Goal: Task Accomplishment & Management: Use online tool/utility

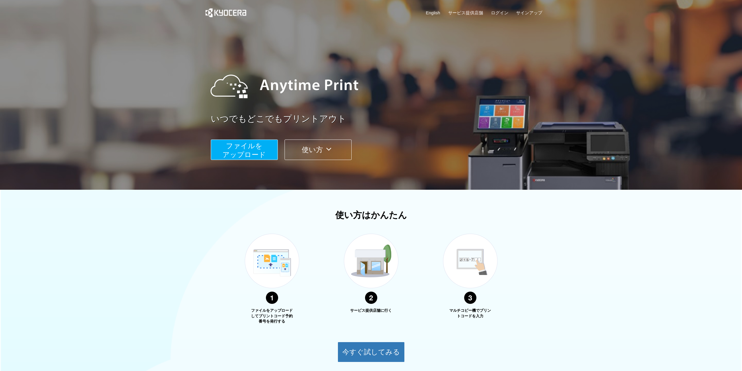
click at [256, 154] on span "ファイルを ​​アップロード" at bounding box center [244, 150] width 43 height 17
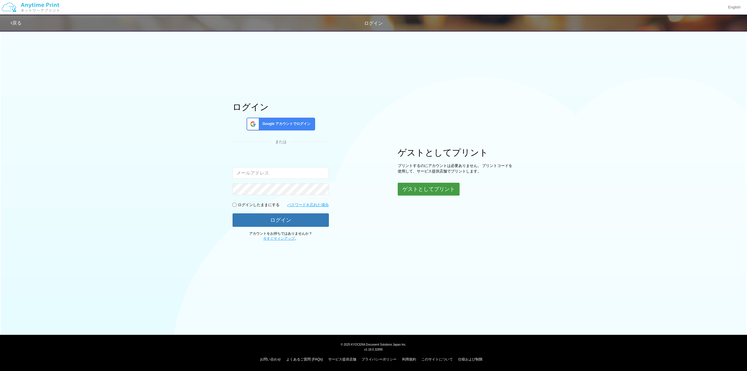
click at [427, 188] on button "ゲストとしてプリント" at bounding box center [429, 189] width 62 height 13
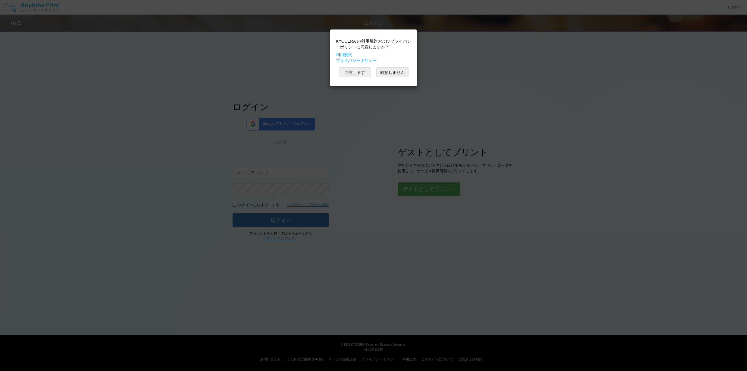
click at [364, 73] on button "同意します" at bounding box center [355, 72] width 32 height 10
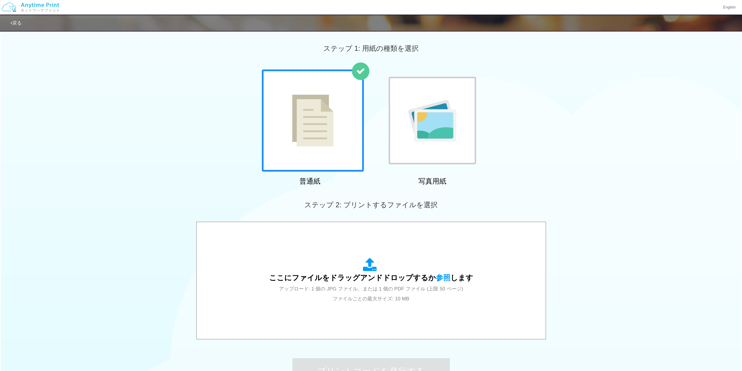
click at [336, 109] on div at bounding box center [313, 120] width 102 height 102
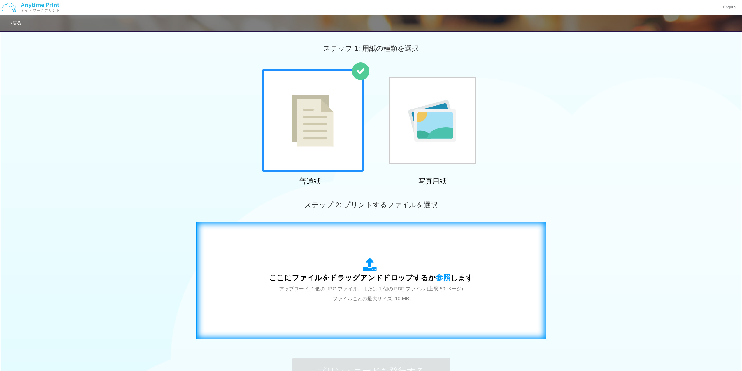
click at [389, 256] on div "ここにファイルをドラッグアンドドロップするか 参照 します アップロード: 1 個の JPG ファイル、または 1 個の PDF ファイル (上限 50 ペー…" at bounding box center [371, 281] width 338 height 106
click at [431, 258] on div "ここにファイルをドラッグアンドドロップするか 参照 します アップロード: 1 個の JPG ファイル、または 1 個の PDF ファイル (上限 50 ペー…" at bounding box center [371, 281] width 204 height 46
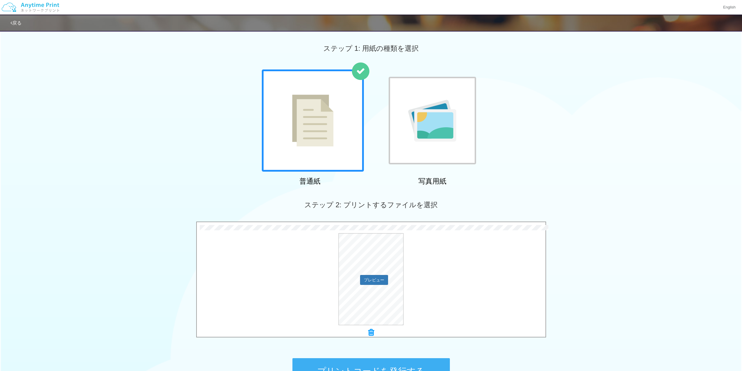
scroll to position [73, 0]
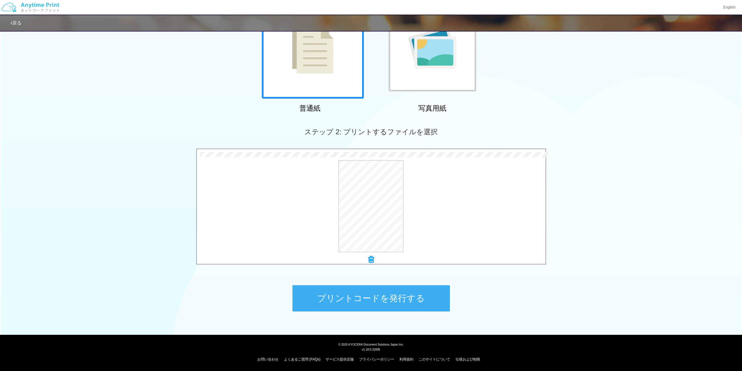
click at [425, 298] on button "プリントコードを発行する" at bounding box center [372, 298] width 158 height 26
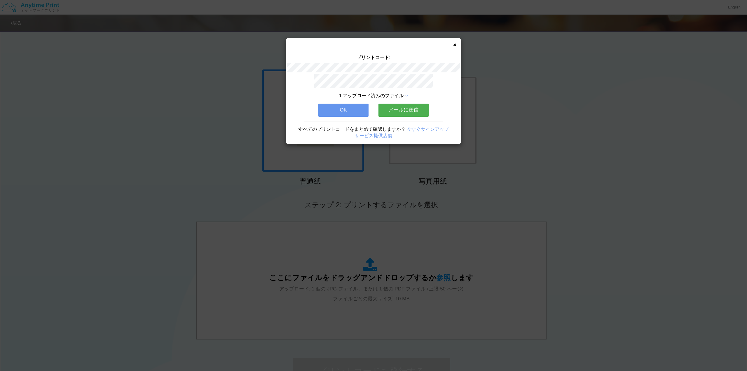
click at [391, 104] on button "メールに送信" at bounding box center [403, 110] width 50 height 13
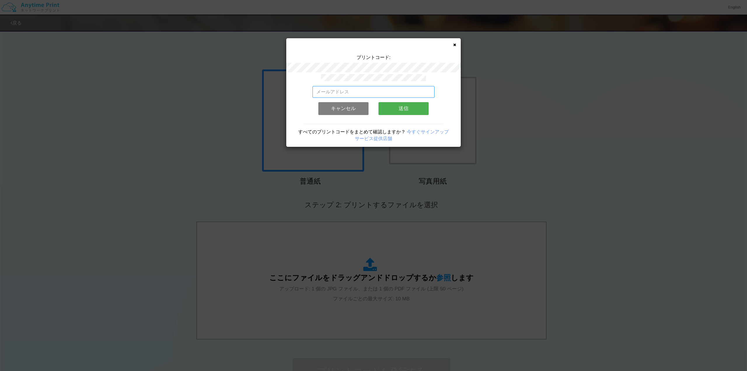
click at [374, 93] on input "email" at bounding box center [373, 92] width 122 height 12
type input "[EMAIL_ADDRESS][DOMAIN_NAME]"
click at [404, 107] on button "送信" at bounding box center [403, 108] width 50 height 13
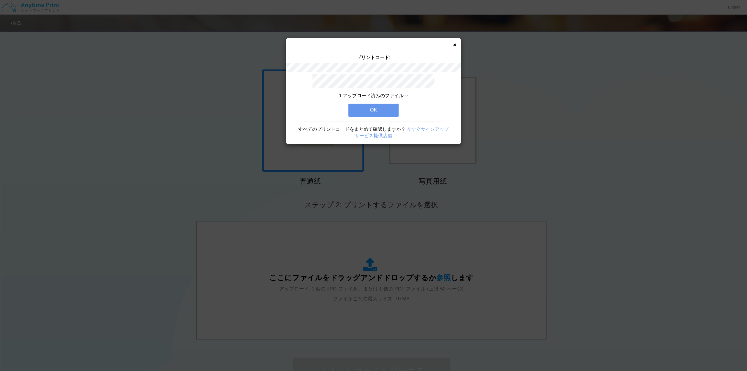
click at [392, 109] on button "OK" at bounding box center [373, 110] width 50 height 13
